Goal: Task Accomplishment & Management: Manage account settings

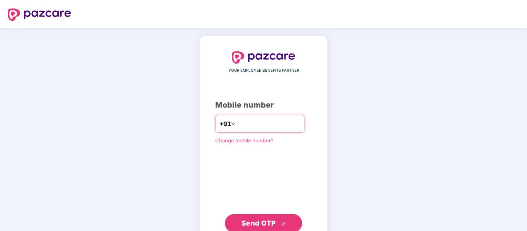
type input "**********"
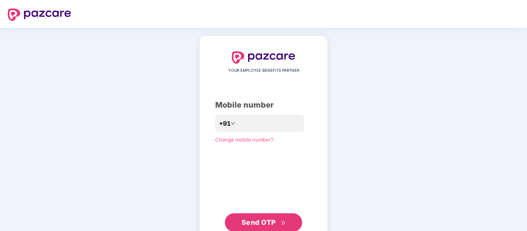
click at [260, 227] on span "Send OTP" at bounding box center [263, 222] width 44 height 11
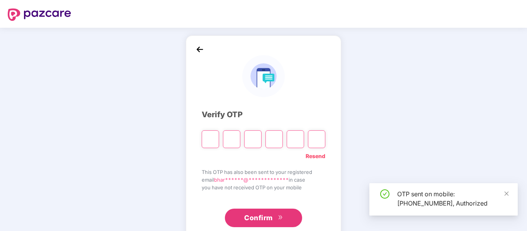
type input "*"
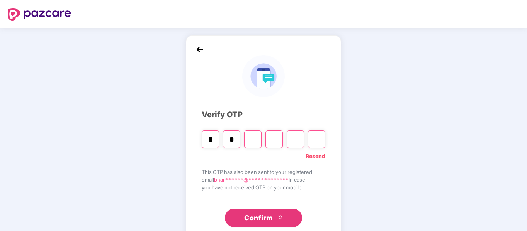
type input "*"
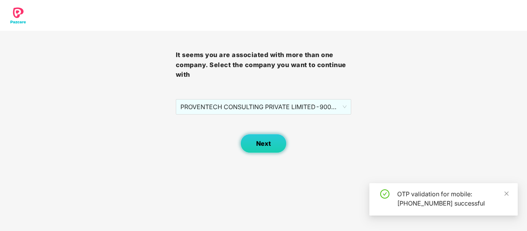
click at [265, 135] on button "Next" at bounding box center [263, 143] width 46 height 19
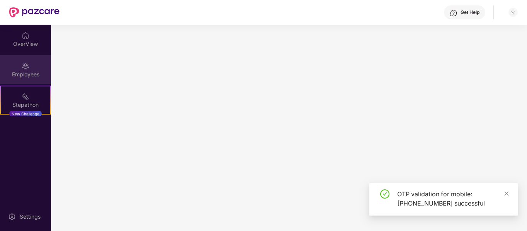
click at [31, 69] on div "Employees" at bounding box center [25, 69] width 51 height 29
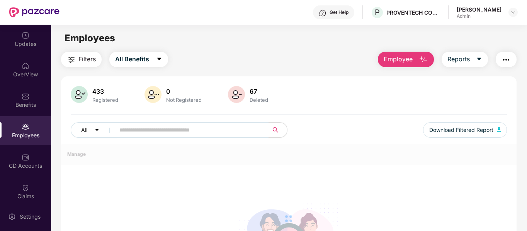
click at [140, 132] on input "text" at bounding box center [188, 130] width 139 height 12
click at [22, 100] on img at bounding box center [26, 97] width 8 height 8
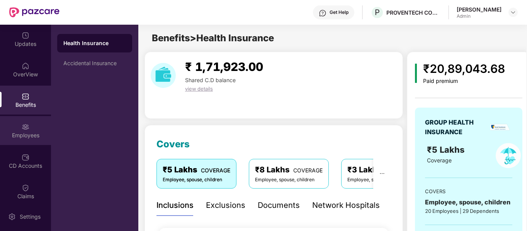
click at [27, 133] on div "Employees" at bounding box center [25, 136] width 51 height 8
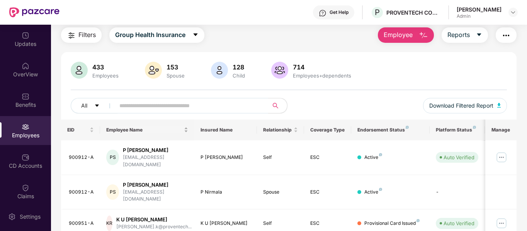
scroll to position [25, 0]
click at [128, 107] on input "text" at bounding box center [188, 106] width 139 height 12
paste input "**********"
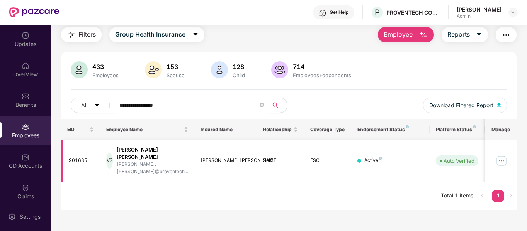
type input "**********"
click at [501, 156] on img at bounding box center [501, 161] width 12 height 12
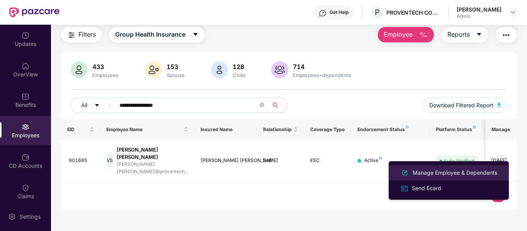
click at [458, 172] on div "Manage Employee & Dependents" at bounding box center [455, 173] width 88 height 8
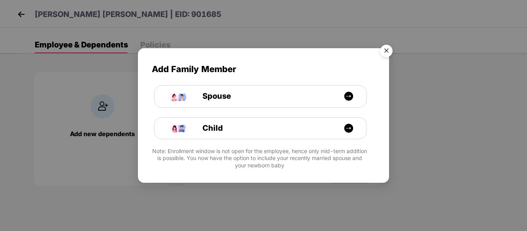
click at [388, 50] on img "Close" at bounding box center [386, 52] width 22 height 22
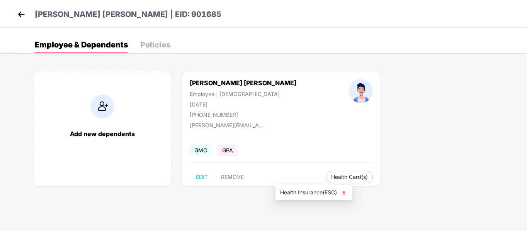
click at [346, 194] on img at bounding box center [344, 193] width 8 height 8
click at [20, 17] on img at bounding box center [21, 14] width 12 height 12
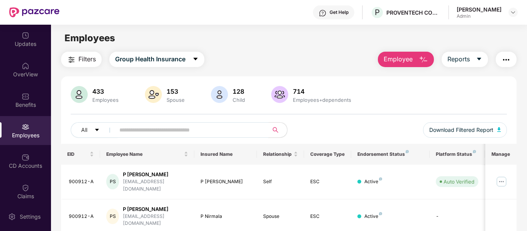
click at [153, 131] on input "text" at bounding box center [188, 130] width 139 height 12
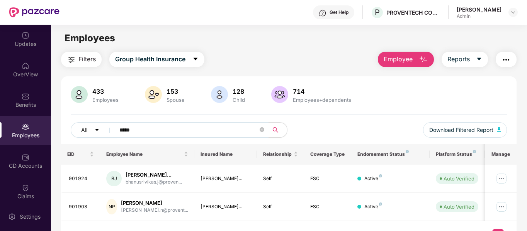
type input "*****"
click at [505, 179] on img at bounding box center [501, 179] width 12 height 12
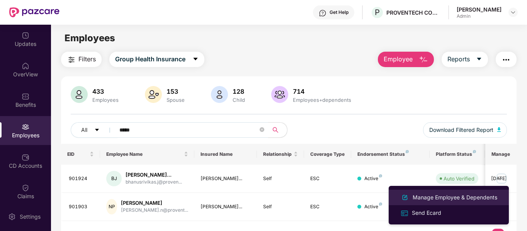
click at [457, 194] on div "Manage Employee & Dependents" at bounding box center [455, 198] width 88 height 8
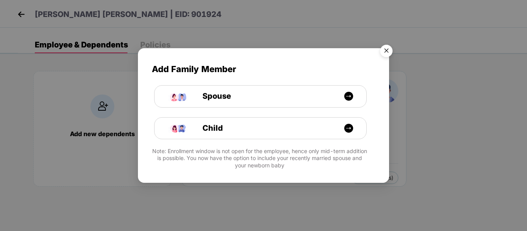
click at [389, 48] on img "Close" at bounding box center [386, 52] width 22 height 22
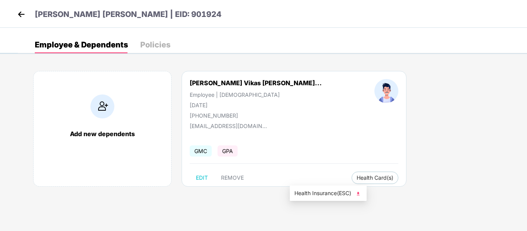
click at [358, 195] on img at bounding box center [358, 194] width 8 height 8
click at [20, 14] on img at bounding box center [21, 14] width 12 height 12
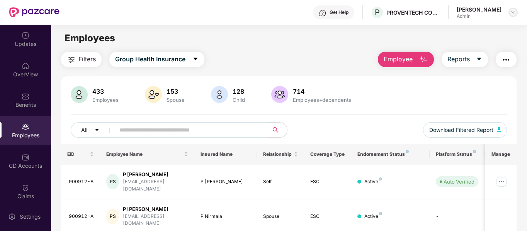
click at [514, 12] on img at bounding box center [513, 12] width 6 height 6
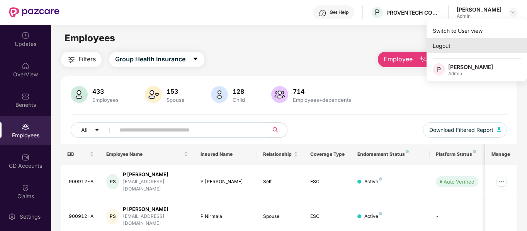
click at [444, 47] on div "Logout" at bounding box center [476, 45] width 100 height 15
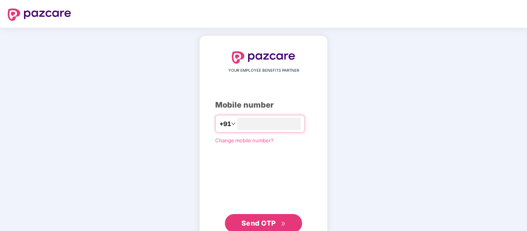
type input "**********"
click at [253, 223] on span "Send OTP" at bounding box center [258, 223] width 34 height 8
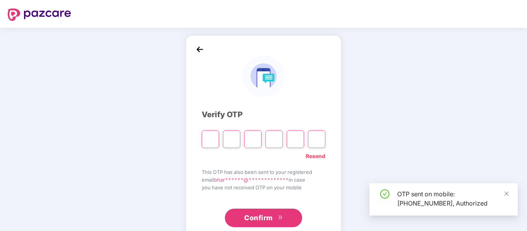
type input "*"
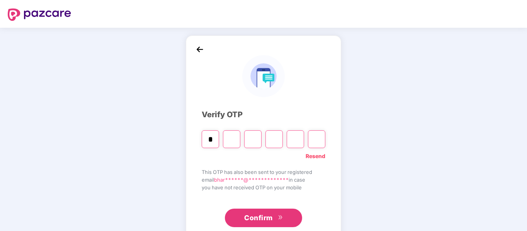
type input "*"
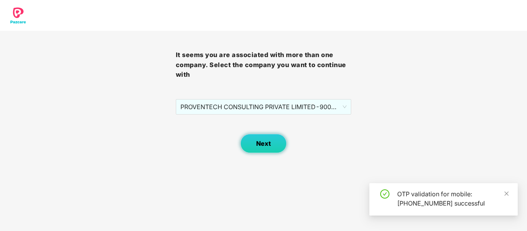
click at [270, 147] on span "Next" at bounding box center [263, 143] width 15 height 7
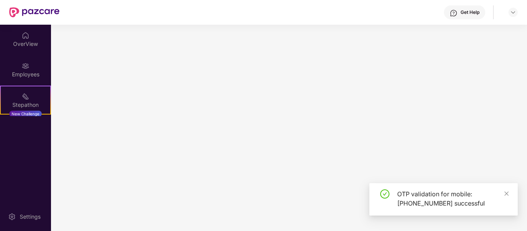
click at [508, 195] on icon "close" at bounding box center [506, 194] width 4 height 4
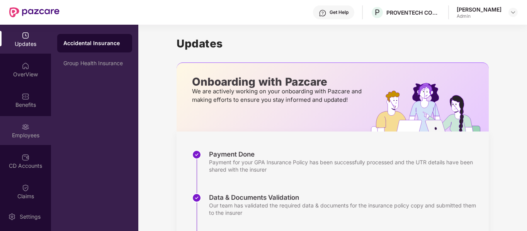
click at [27, 131] on div "Employees" at bounding box center [25, 130] width 51 height 29
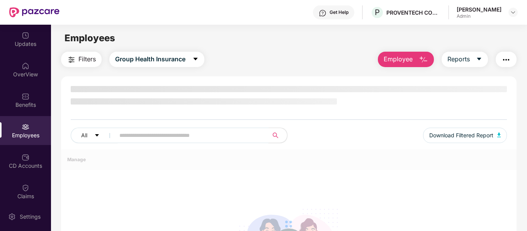
click at [154, 136] on input "text" at bounding box center [188, 136] width 139 height 12
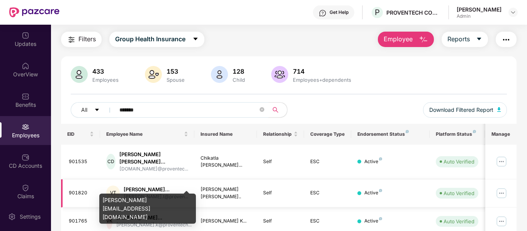
scroll to position [31, 0]
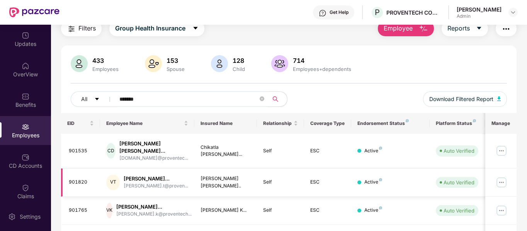
type input "*******"
click at [508, 177] on img at bounding box center [501, 183] width 12 height 12
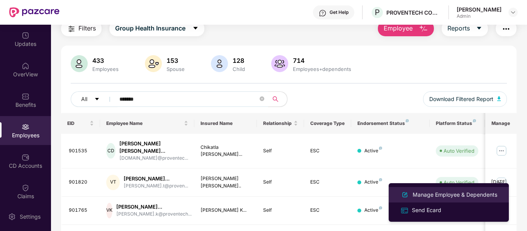
click at [443, 192] on div "Manage Employee & Dependents" at bounding box center [455, 195] width 88 height 8
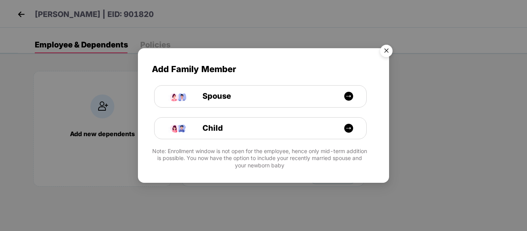
click at [391, 52] on img "Close" at bounding box center [386, 52] width 22 height 22
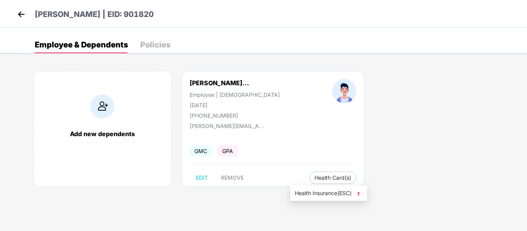
click at [360, 192] on img at bounding box center [359, 194] width 8 height 8
click at [25, 14] on img at bounding box center [21, 14] width 12 height 12
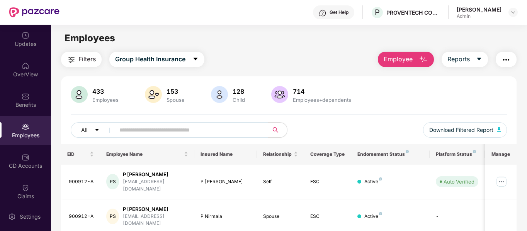
click at [513, 17] on div "Palapati Sadhu Bhargav Admin" at bounding box center [487, 13] width 61 height 14
click at [514, 15] on img at bounding box center [513, 12] width 6 height 6
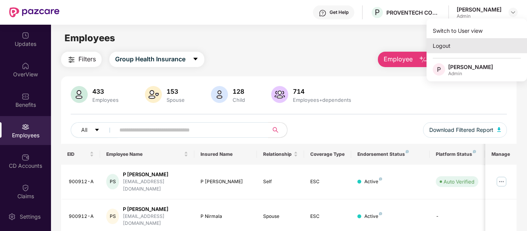
click at [450, 48] on div "Logout" at bounding box center [476, 45] width 100 height 15
